Goal: Find specific page/section: Find specific page/section

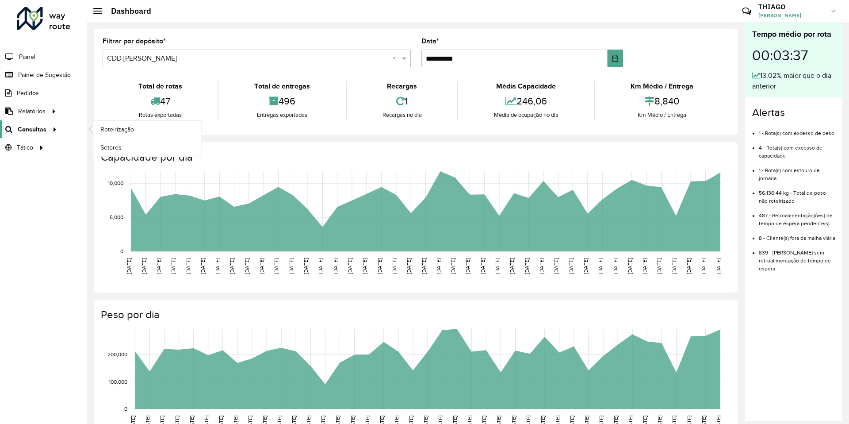
click at [44, 131] on span "Consultas" at bounding box center [32, 129] width 29 height 9
click at [105, 124] on link "Roteirização" at bounding box center [147, 129] width 108 height 18
click at [48, 132] on div at bounding box center [52, 129] width 13 height 9
click at [45, 133] on span "Consultas" at bounding box center [32, 129] width 29 height 9
click at [108, 126] on span "Roteirização" at bounding box center [118, 129] width 36 height 9
